Goal: Information Seeking & Learning: Learn about a topic

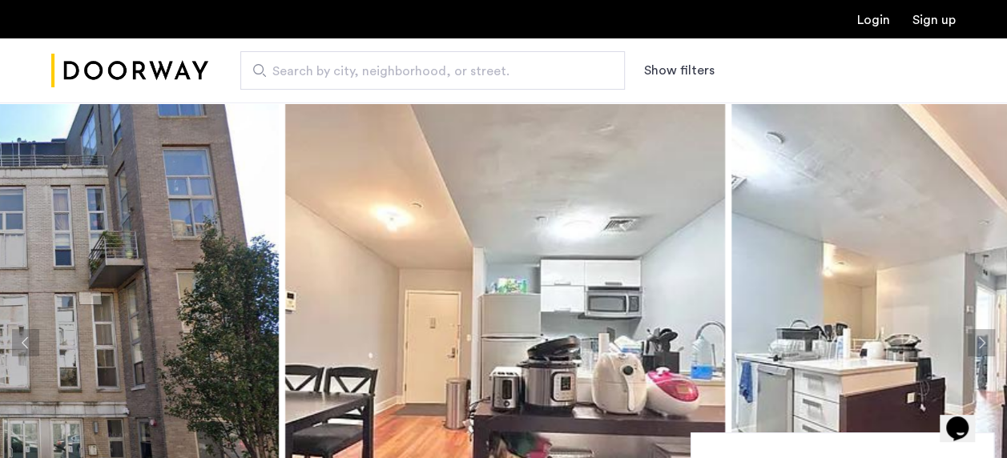
click at [750, 274] on img at bounding box center [951, 343] width 440 height 481
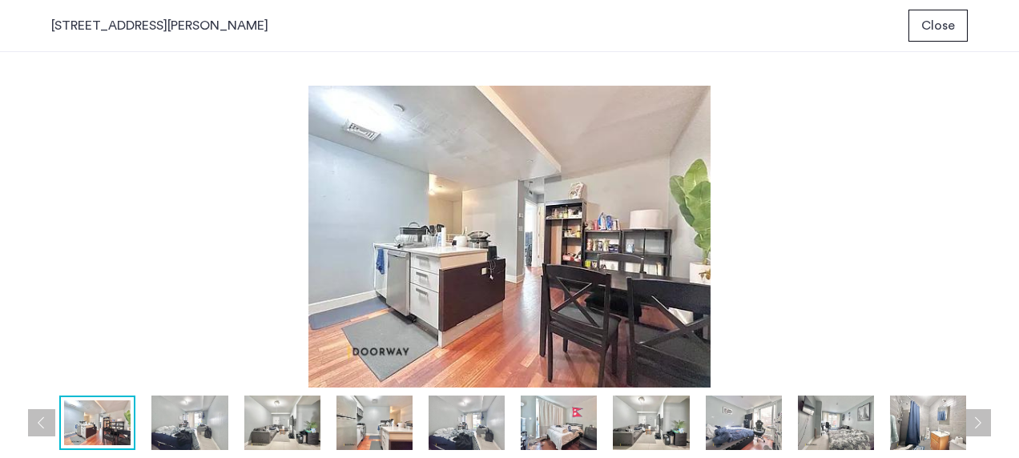
click at [197, 420] on img at bounding box center [189, 423] width 76 height 54
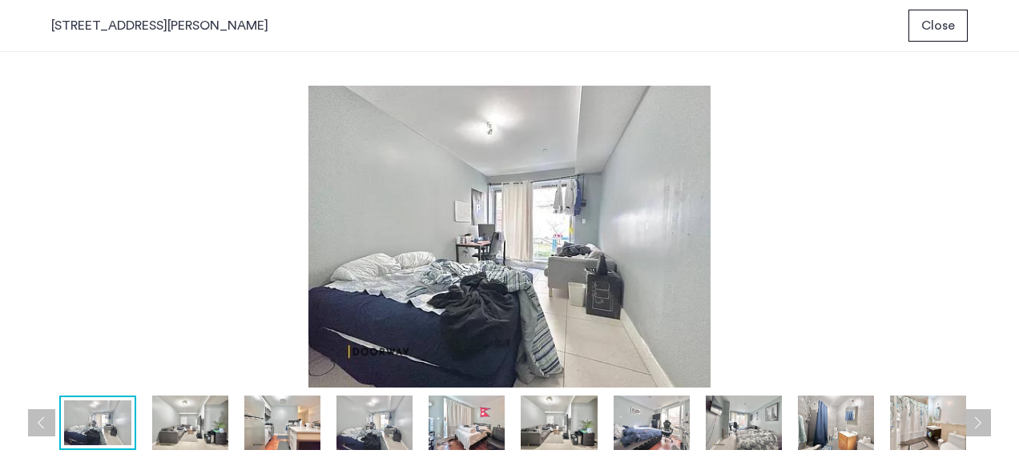
click at [190, 420] on img at bounding box center [190, 423] width 76 height 54
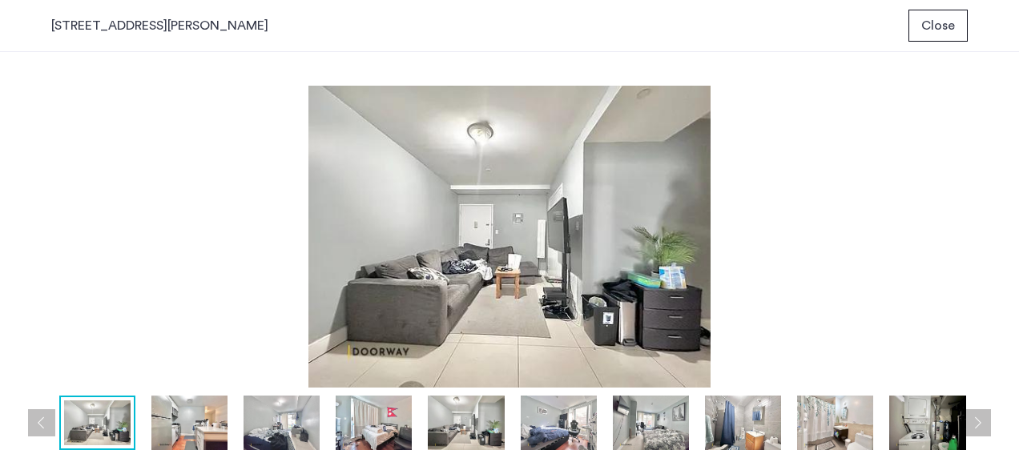
click at [178, 425] on img at bounding box center [189, 423] width 76 height 54
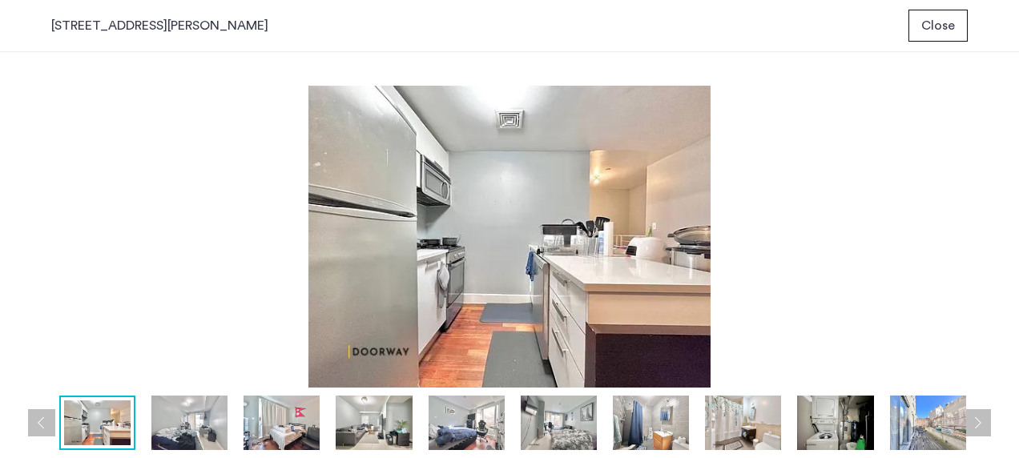
click at [282, 427] on img at bounding box center [281, 423] width 76 height 54
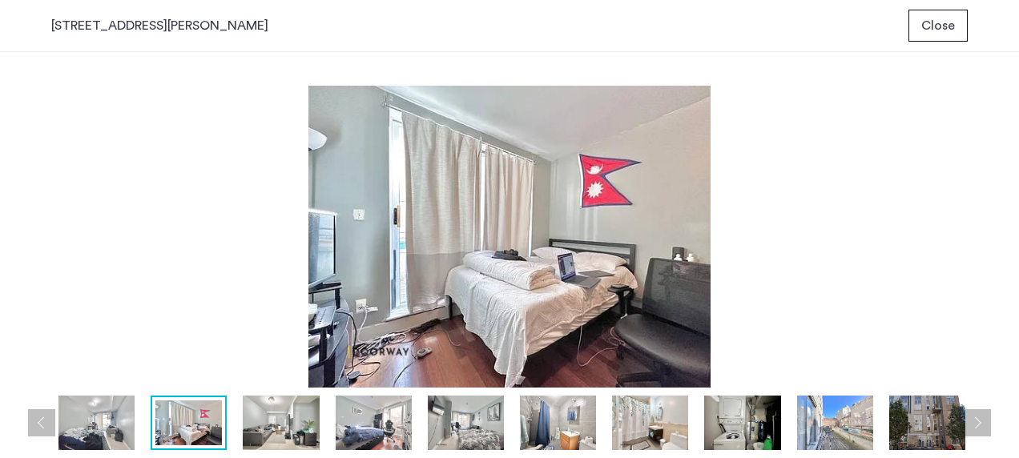
click at [266, 418] on img at bounding box center [281, 423] width 76 height 54
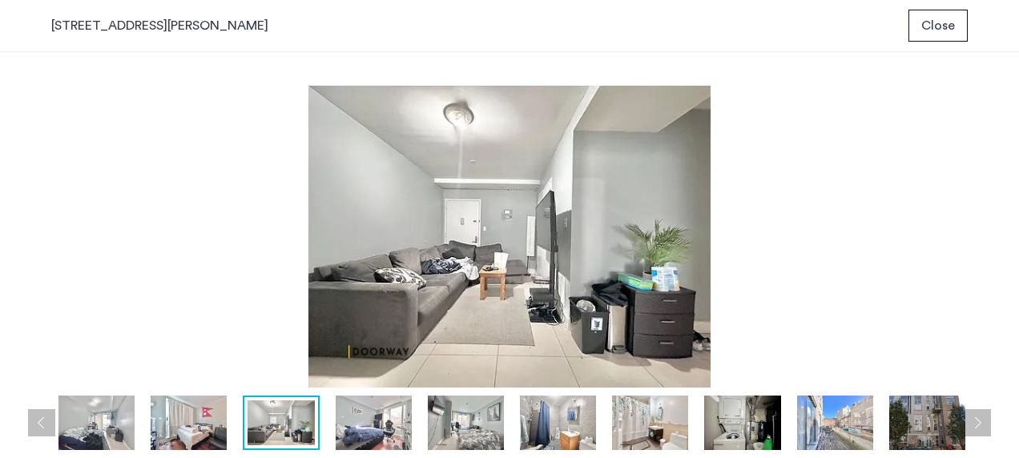
click at [344, 413] on img at bounding box center [374, 423] width 76 height 54
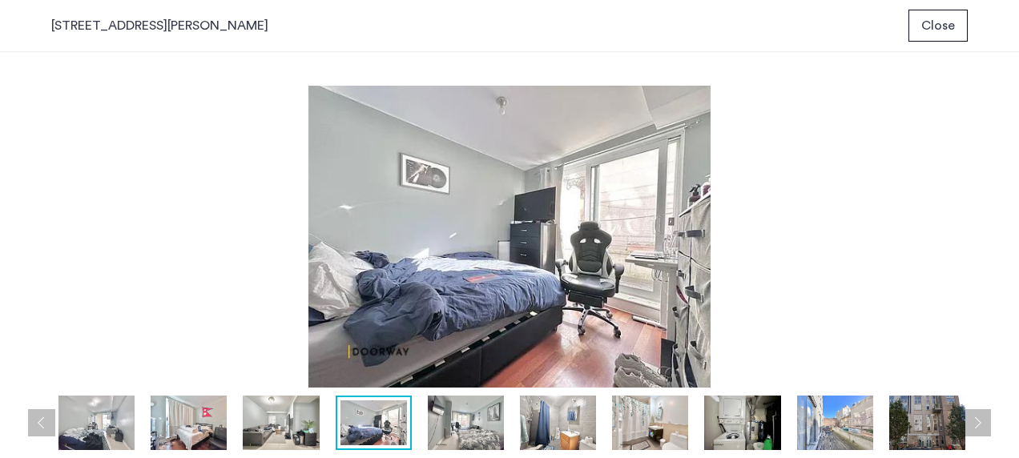
click at [448, 423] on img at bounding box center [466, 423] width 76 height 54
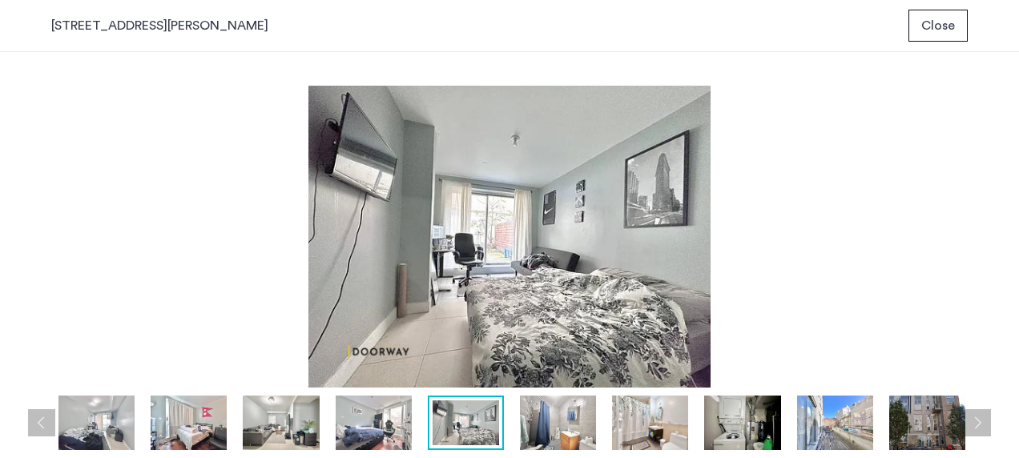
click at [538, 424] on img at bounding box center [558, 423] width 76 height 54
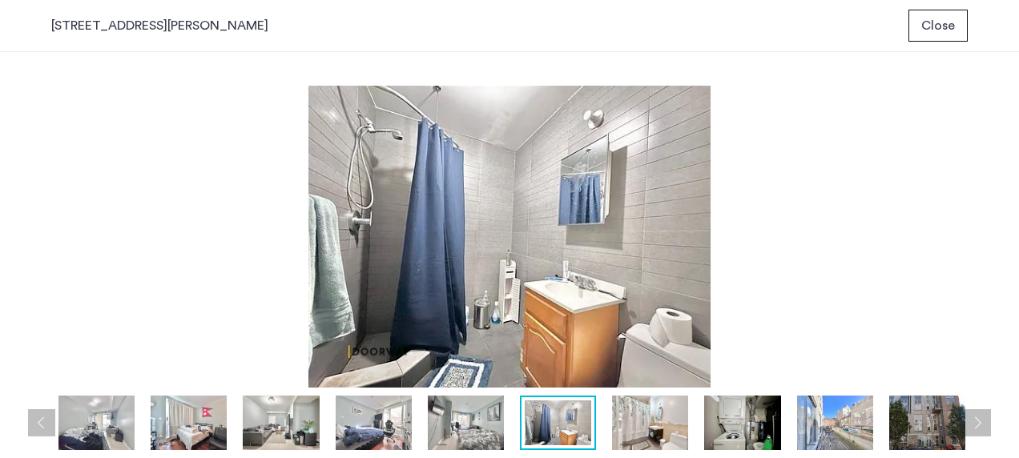
click at [650, 429] on img at bounding box center [650, 423] width 76 height 54
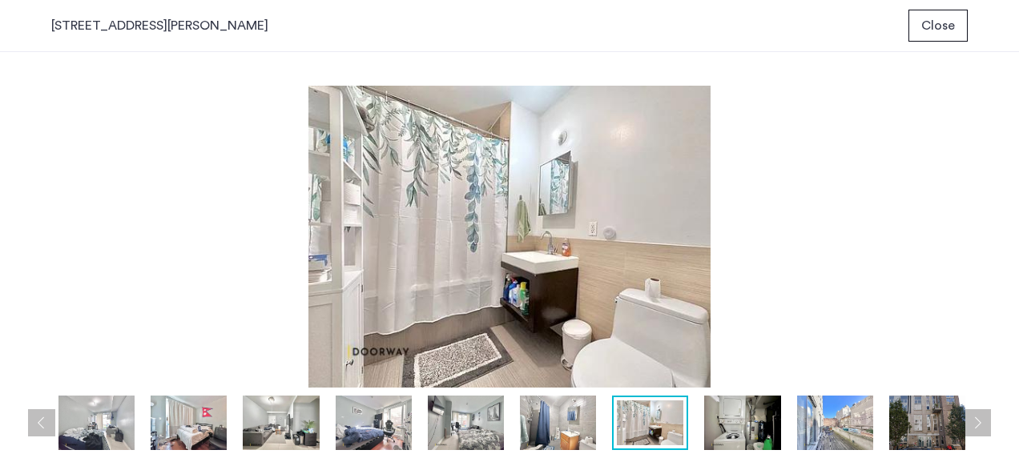
click at [736, 439] on img at bounding box center [742, 423] width 76 height 54
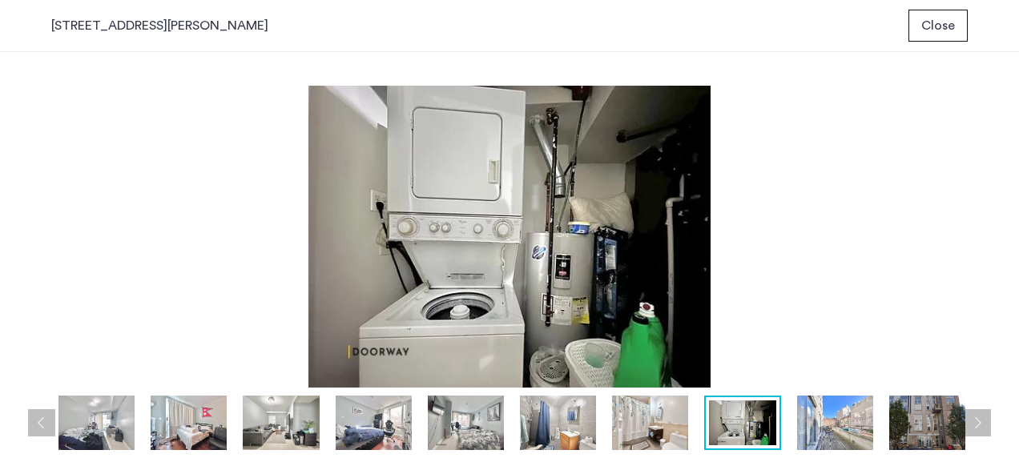
click at [854, 429] on img at bounding box center [835, 423] width 76 height 54
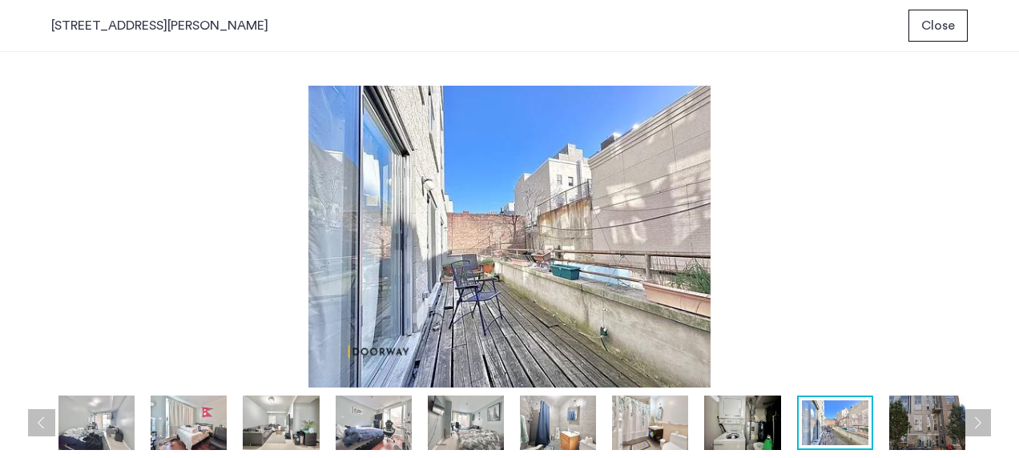
click at [925, 416] on img at bounding box center [927, 423] width 76 height 54
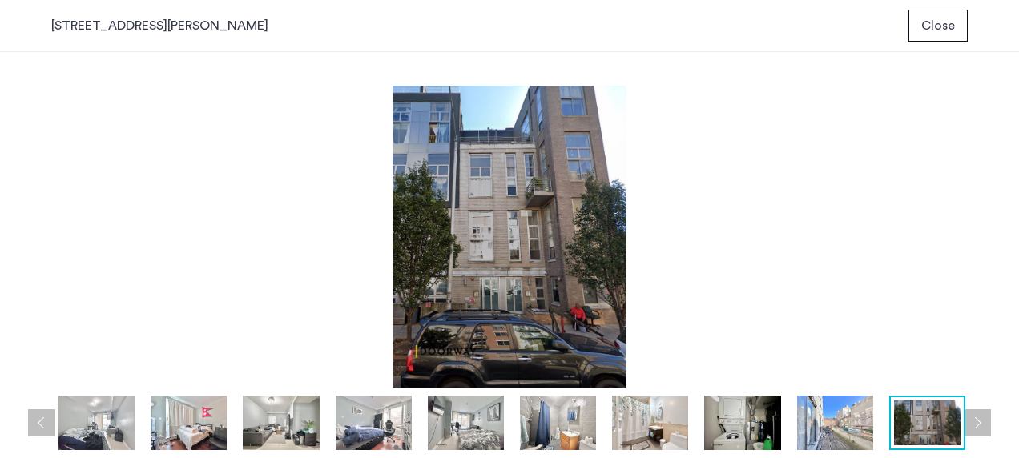
click at [972, 424] on button "Next apartment" at bounding box center [976, 422] width 27 height 27
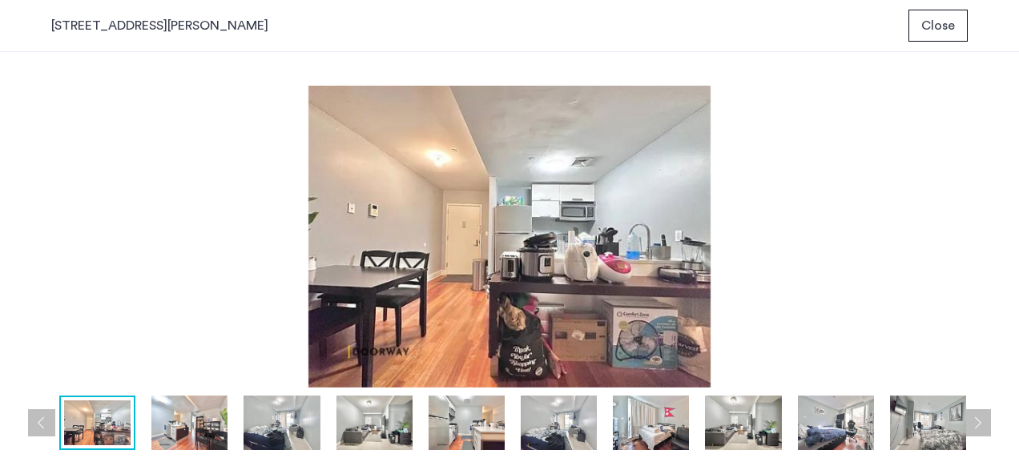
click at [982, 423] on button "Next apartment" at bounding box center [976, 422] width 27 height 27
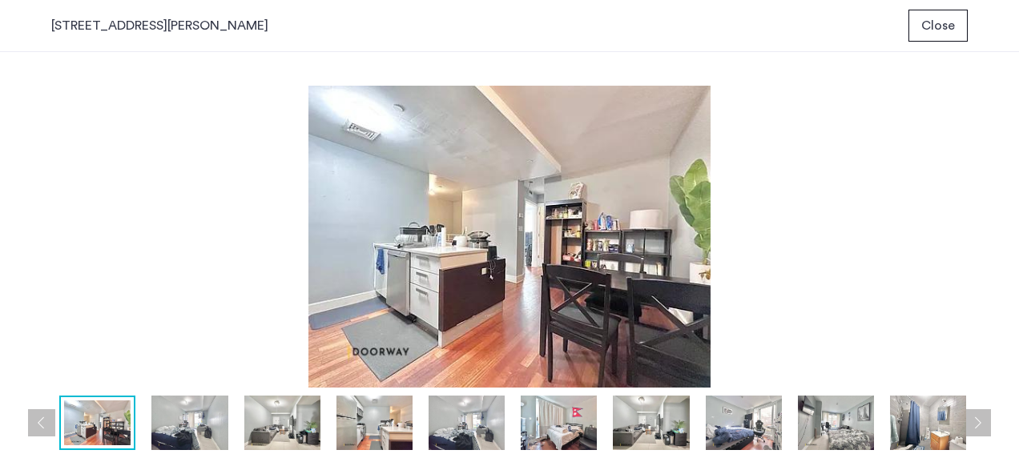
click at [982, 423] on button "Next apartment" at bounding box center [976, 422] width 27 height 27
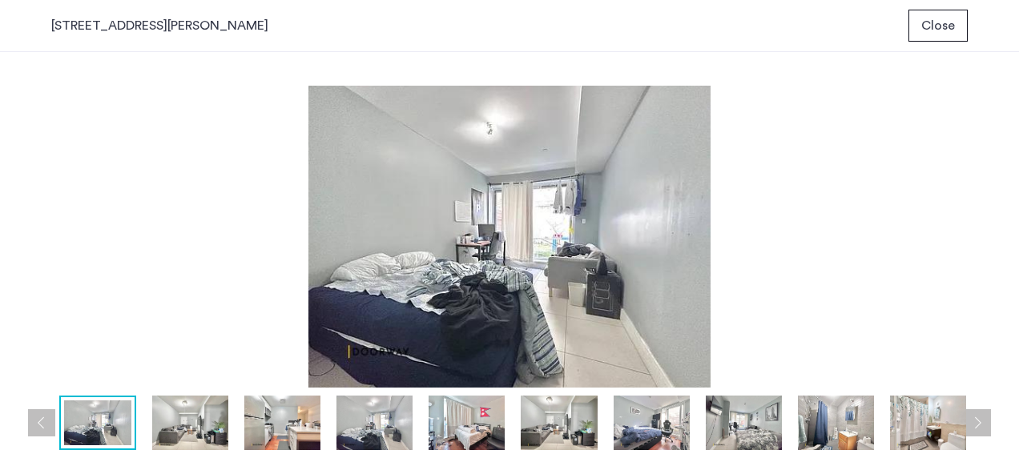
click at [982, 423] on button "Next apartment" at bounding box center [976, 422] width 27 height 27
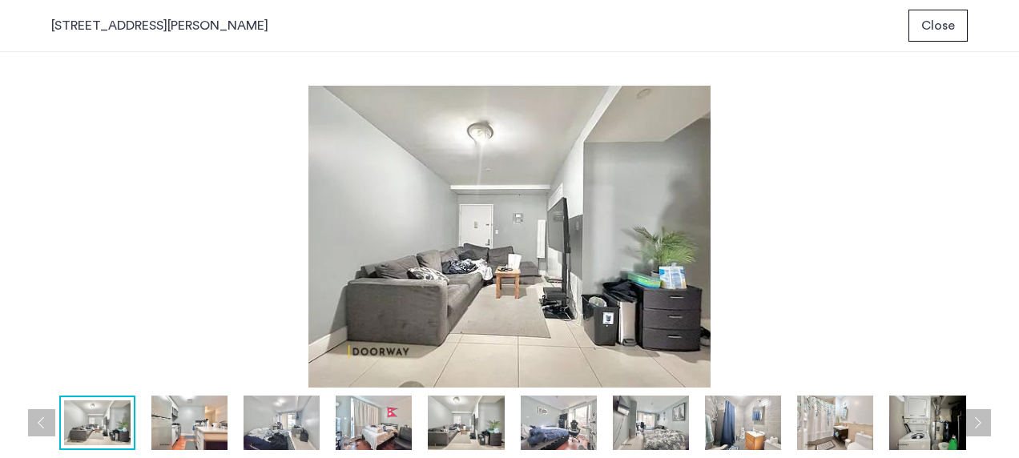
click at [982, 423] on button "Next apartment" at bounding box center [976, 422] width 27 height 27
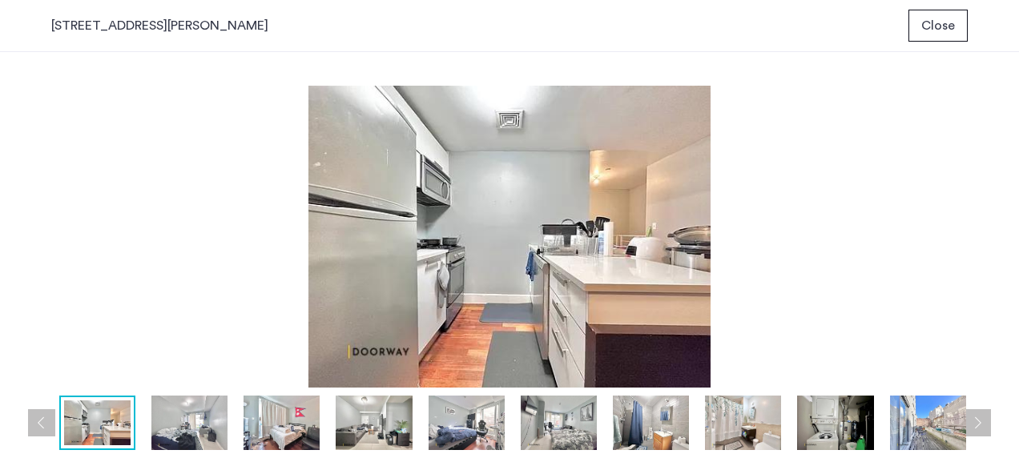
click at [982, 423] on button "Next apartment" at bounding box center [976, 422] width 27 height 27
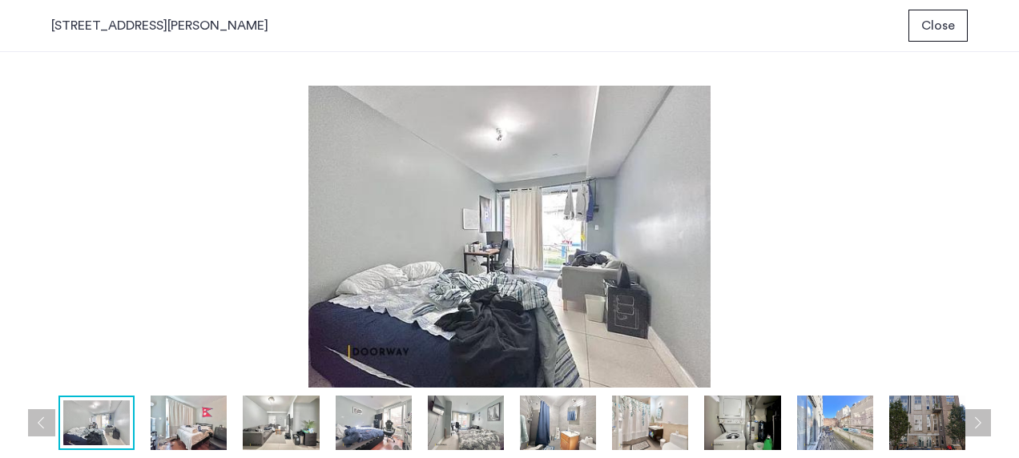
click at [982, 423] on button "Next apartment" at bounding box center [976, 422] width 27 height 27
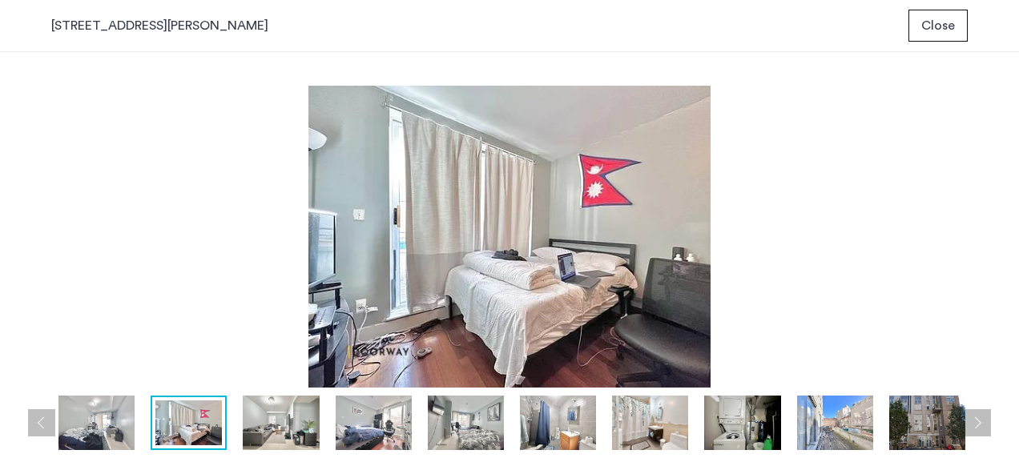
drag, startPoint x: 845, startPoint y: 416, endPoint x: 855, endPoint y: 416, distance: 10.4
click at [854, 416] on img at bounding box center [835, 423] width 76 height 54
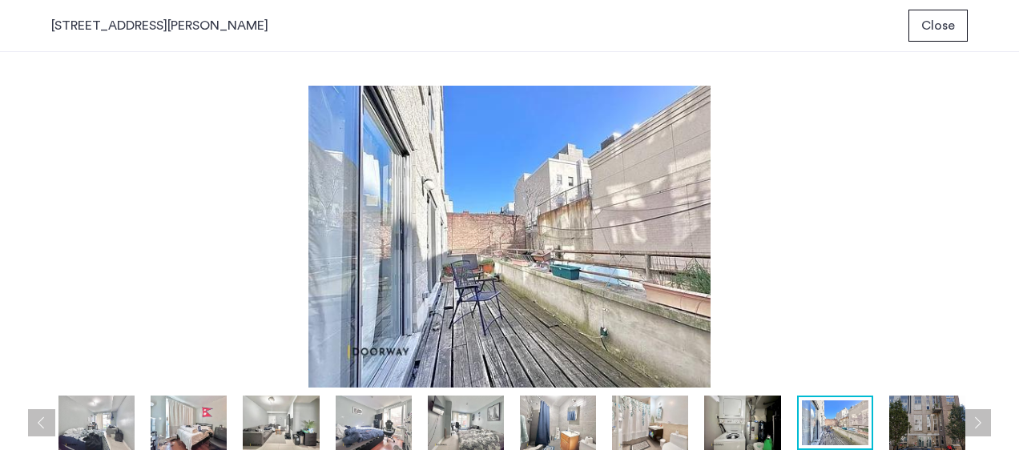
click at [939, 421] on img at bounding box center [927, 423] width 76 height 54
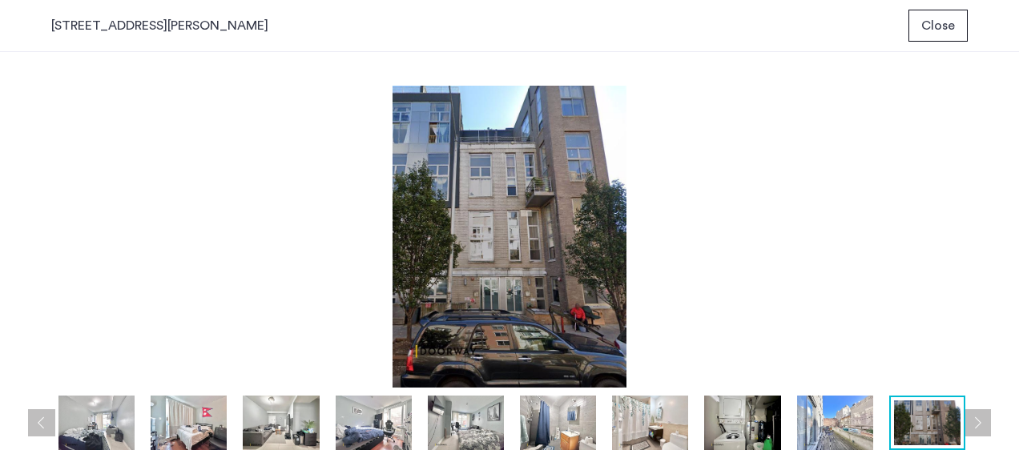
click at [762, 436] on img at bounding box center [742, 423] width 76 height 54
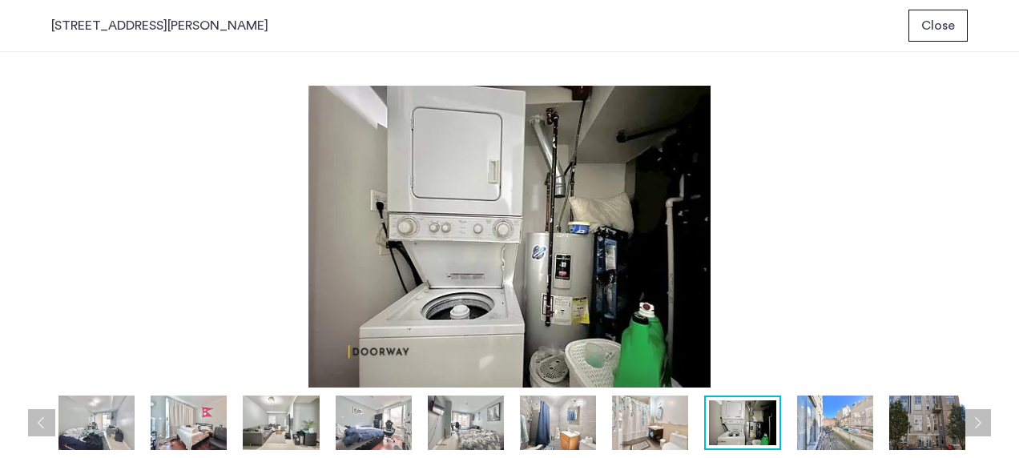
click at [916, 436] on img at bounding box center [927, 423] width 76 height 54
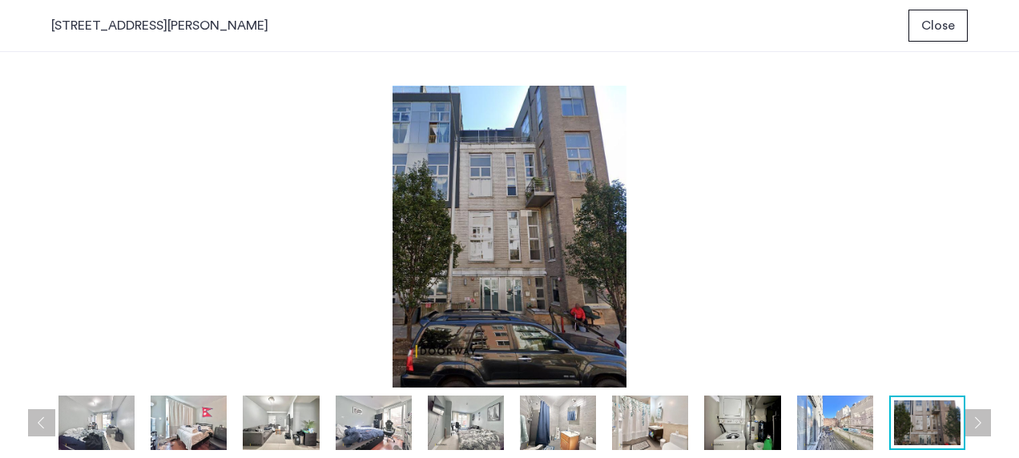
click at [984, 428] on button "Next apartment" at bounding box center [976, 422] width 27 height 27
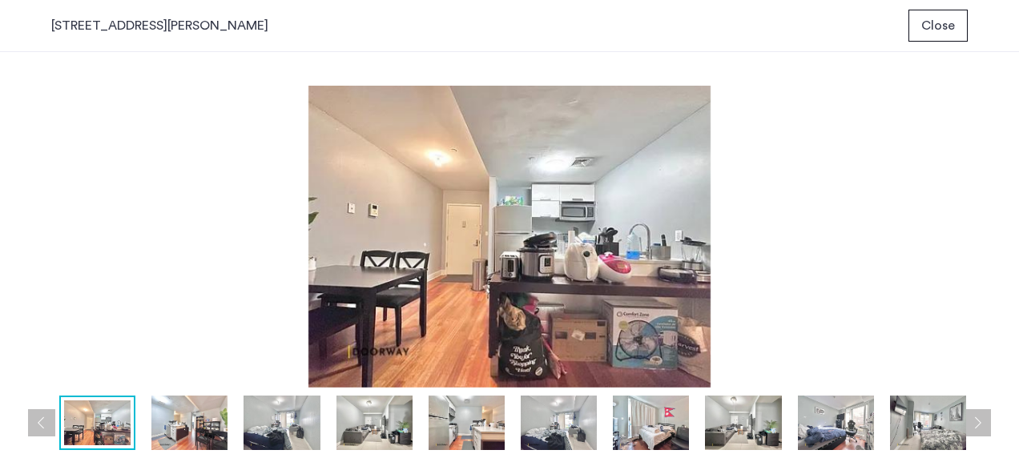
click at [927, 432] on img at bounding box center [928, 423] width 76 height 54
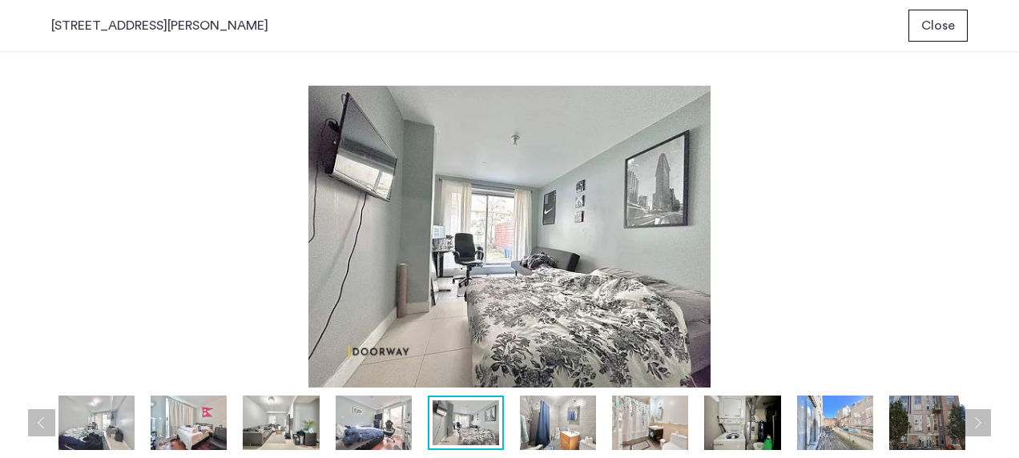
click at [818, 426] on img at bounding box center [835, 423] width 76 height 54
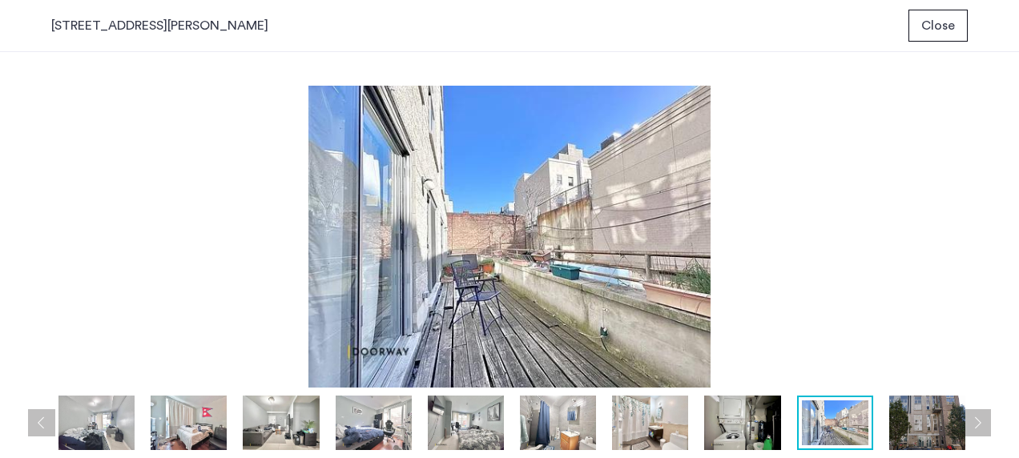
click at [730, 427] on img at bounding box center [742, 423] width 76 height 54
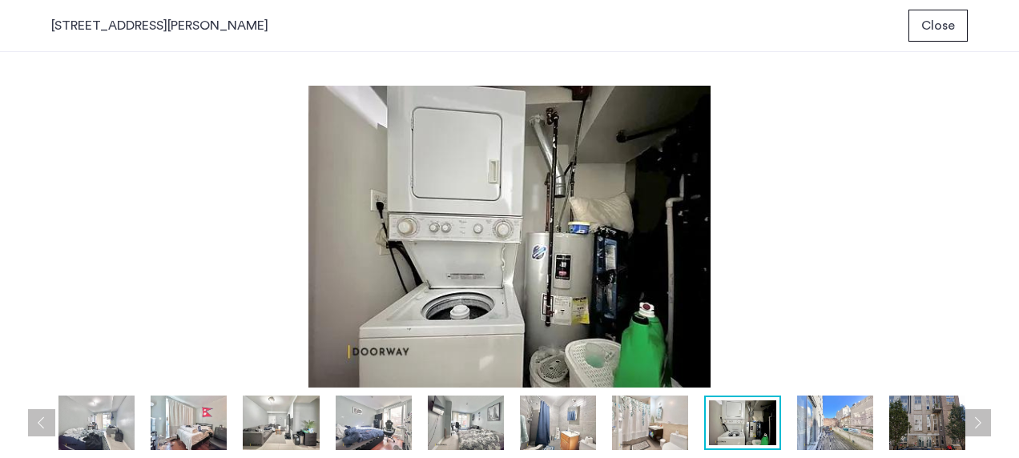
drag, startPoint x: 868, startPoint y: 420, endPoint x: 854, endPoint y: 427, distance: 15.8
click at [863, 421] on img at bounding box center [835, 423] width 76 height 54
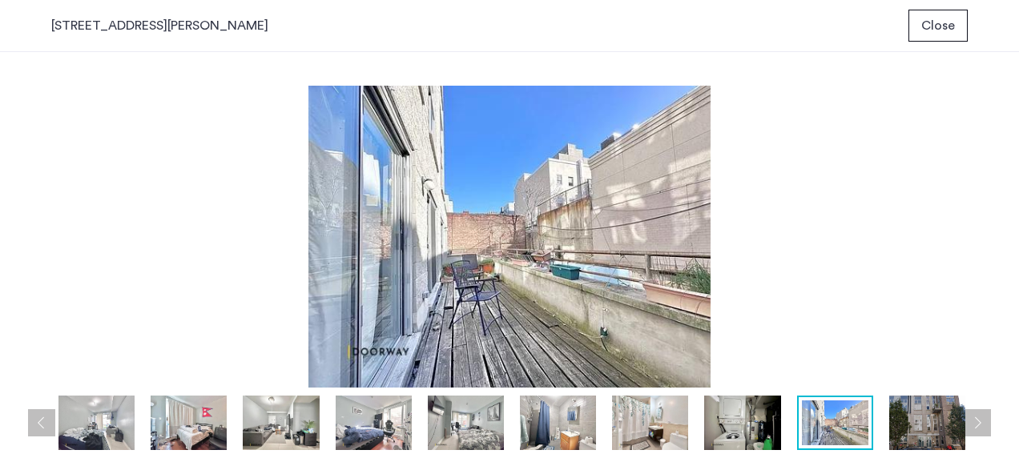
click at [37, 417] on button "Previous apartment" at bounding box center [41, 422] width 27 height 27
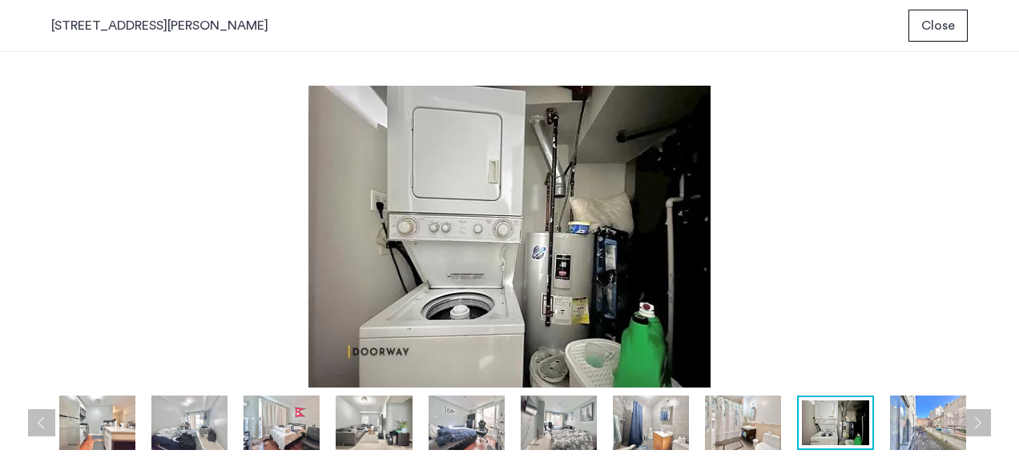
click at [36, 417] on button "Previous apartment" at bounding box center [41, 422] width 27 height 27
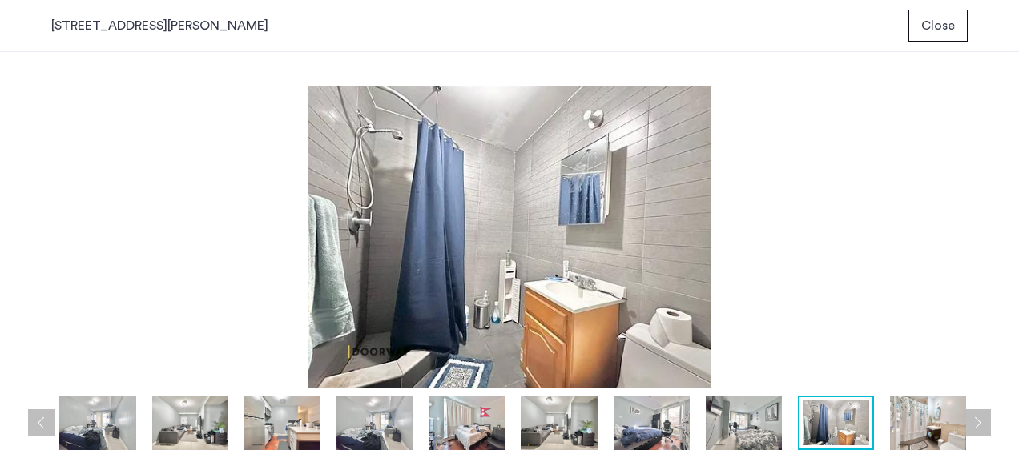
click at [36, 417] on button "Previous apartment" at bounding box center [41, 422] width 27 height 27
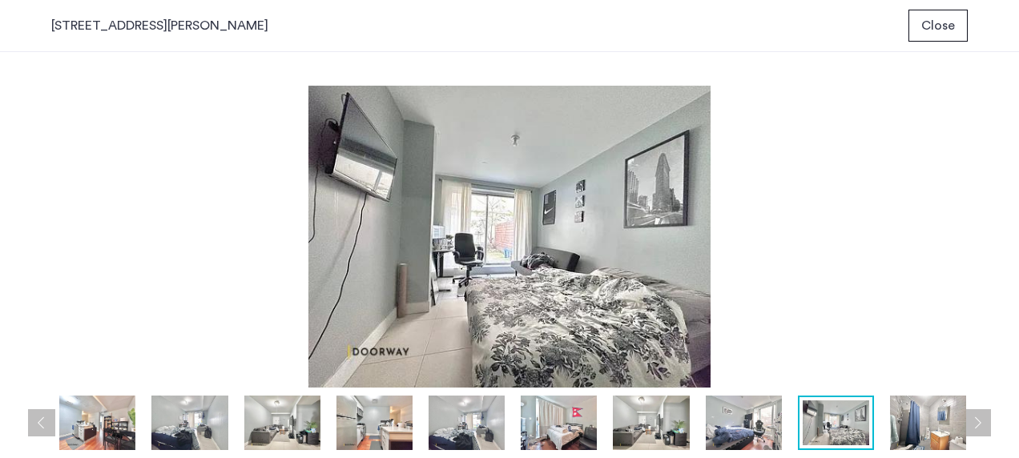
click at [36, 417] on button "Previous apartment" at bounding box center [41, 422] width 27 height 27
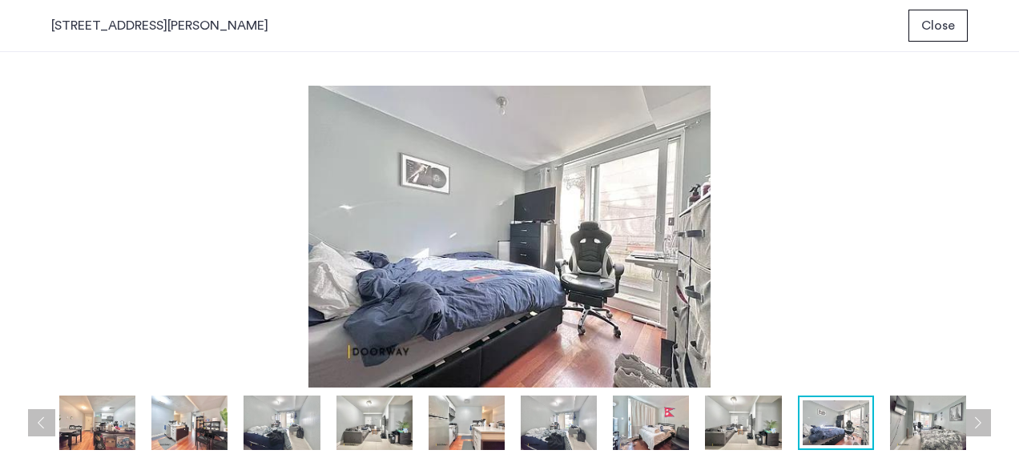
click at [36, 418] on button "Previous apartment" at bounding box center [41, 422] width 27 height 27
click at [35, 418] on button "Previous apartment" at bounding box center [41, 422] width 27 height 27
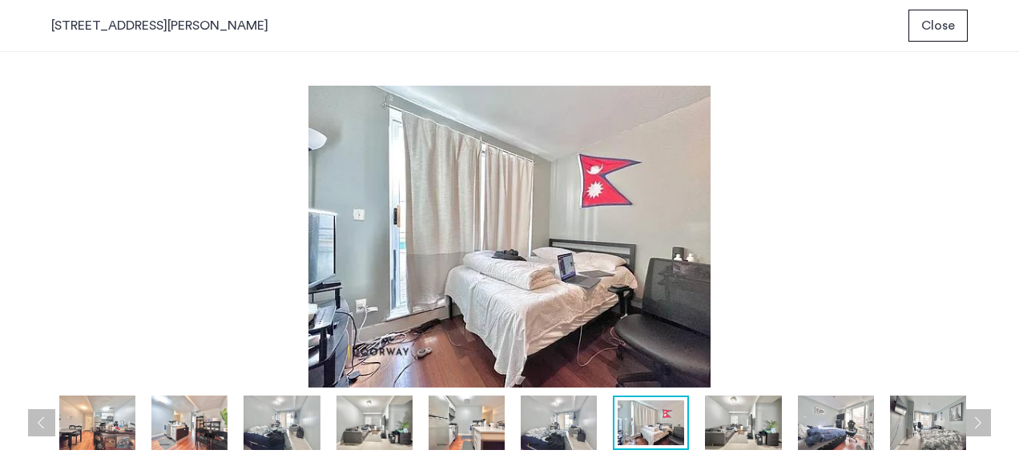
click at [35, 418] on button "Previous apartment" at bounding box center [41, 422] width 27 height 27
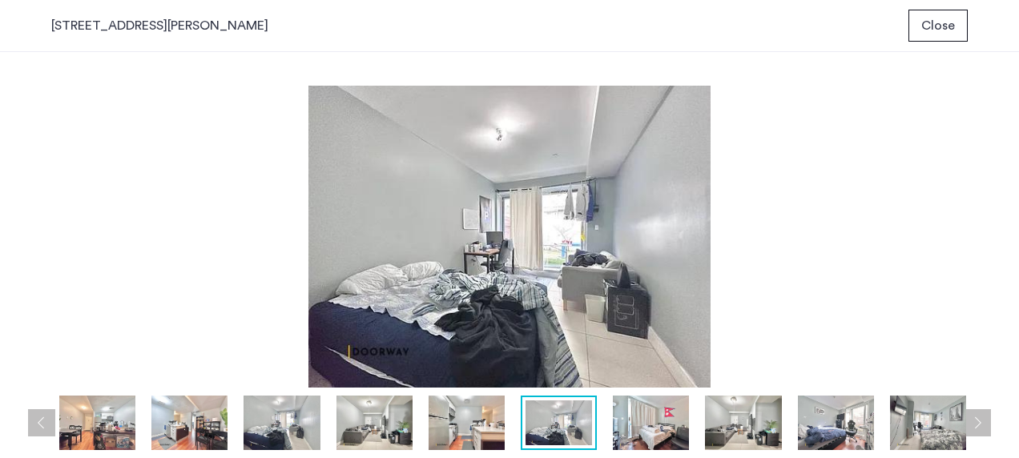
click at [35, 418] on button "Previous apartment" at bounding box center [41, 422] width 27 height 27
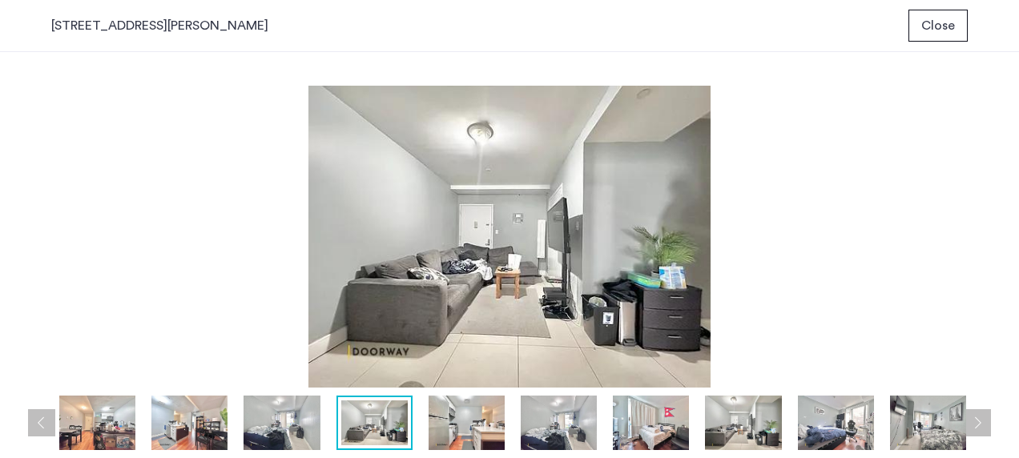
click at [35, 418] on button "Previous apartment" at bounding box center [41, 422] width 27 height 27
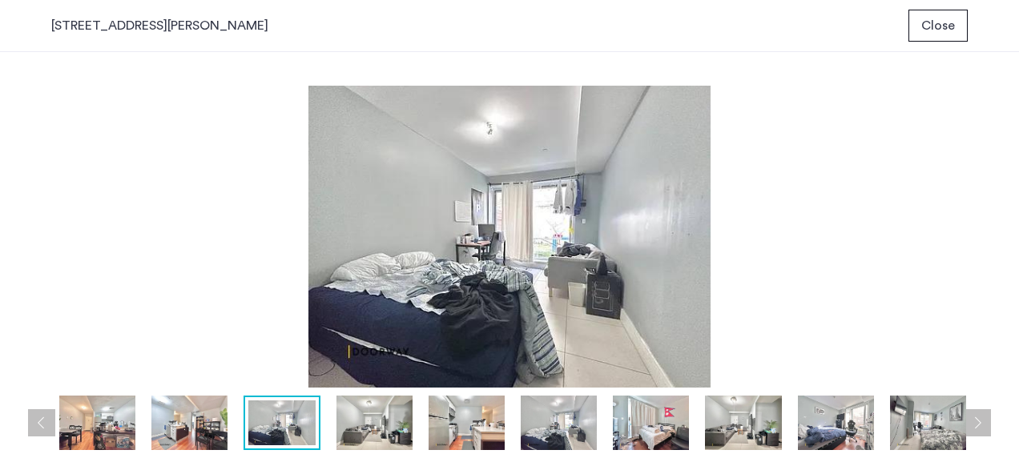
click at [35, 418] on button "Previous apartment" at bounding box center [41, 422] width 27 height 27
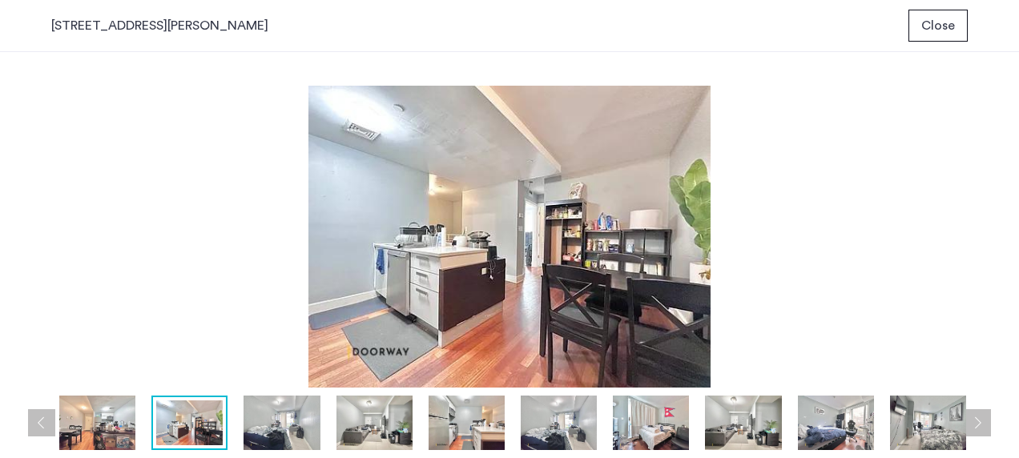
click at [35, 418] on button "Previous apartment" at bounding box center [41, 422] width 27 height 27
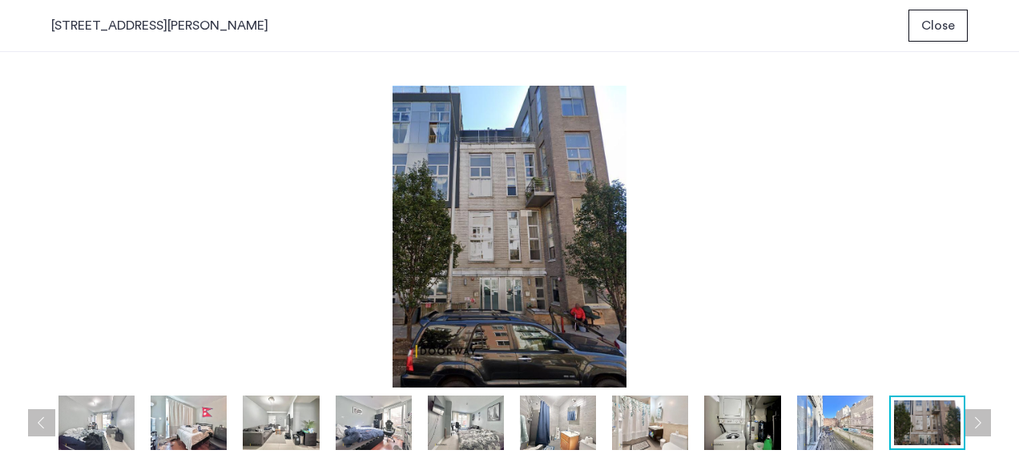
click at [35, 418] on button "Previous apartment" at bounding box center [41, 422] width 27 height 27
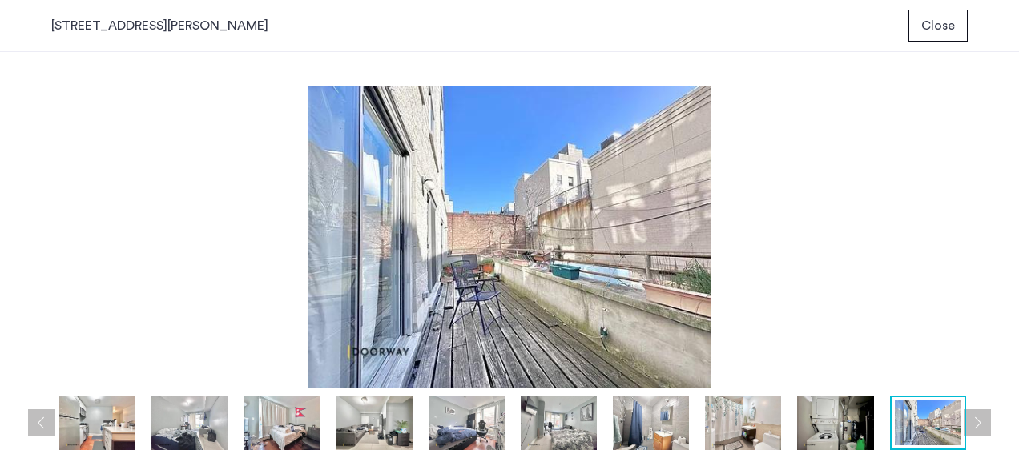
click at [984, 412] on button "Next apartment" at bounding box center [976, 422] width 27 height 27
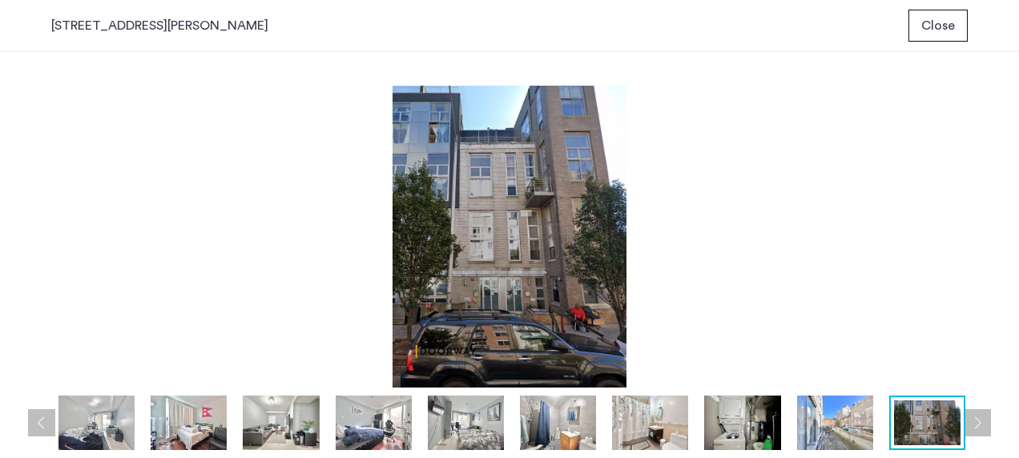
click at [930, 16] on span "Close" at bounding box center [938, 25] width 34 height 19
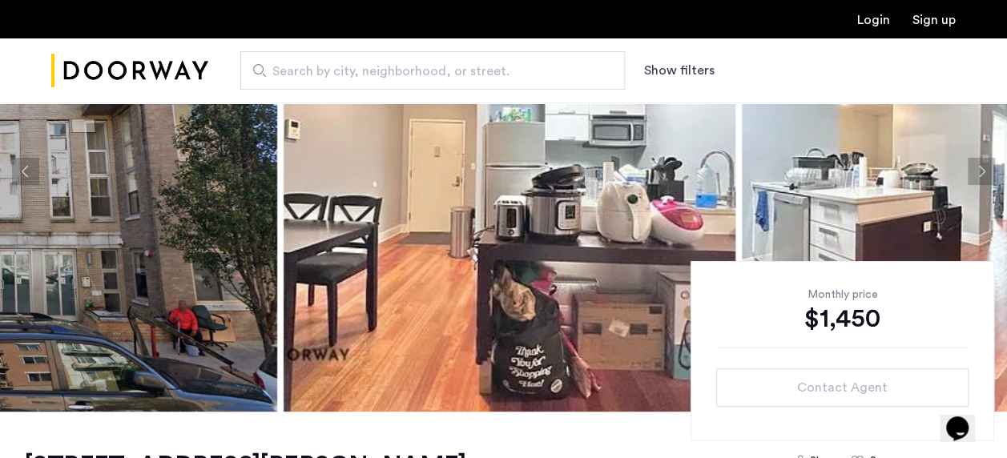
scroll to position [183, 0]
